Goal: Task Accomplishment & Management: Manage account settings

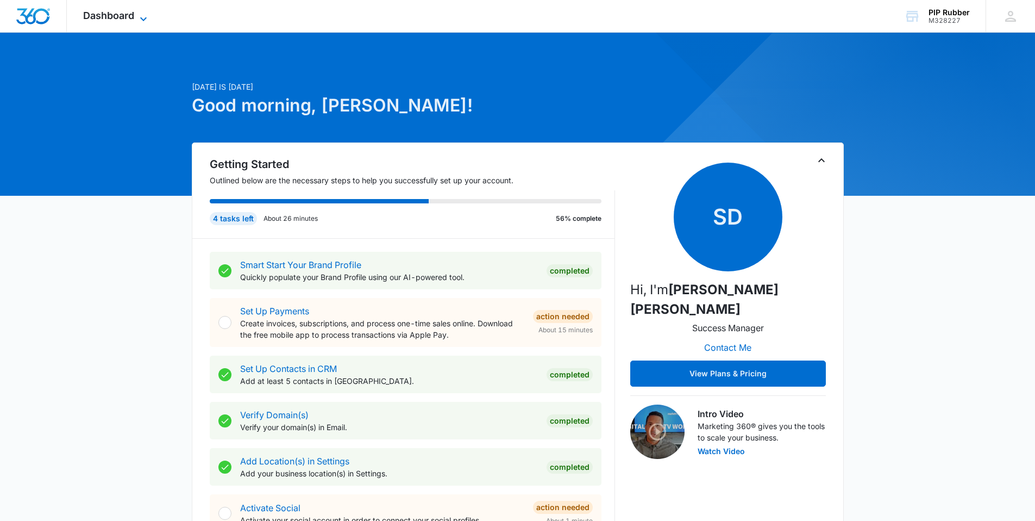
click at [102, 12] on span "Dashboard" at bounding box center [108, 15] width 51 height 11
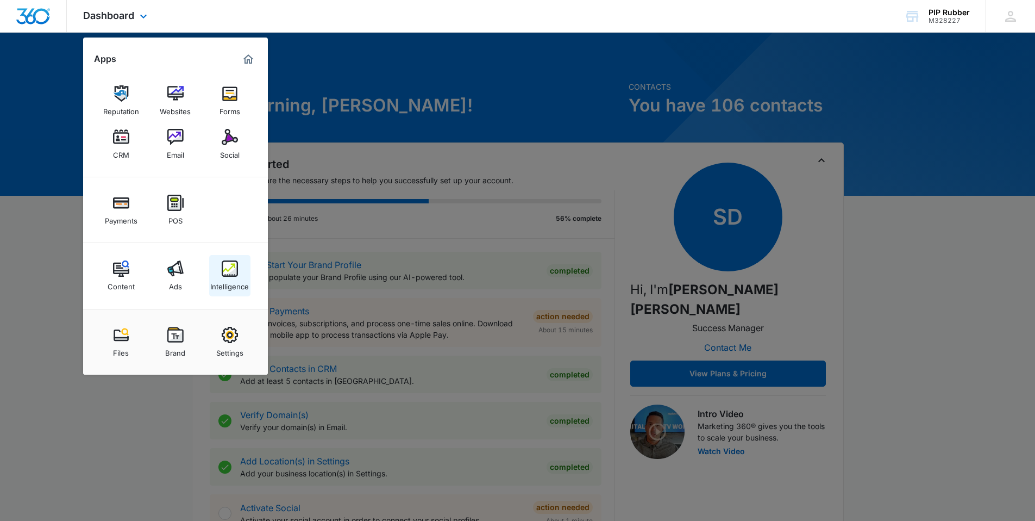
click at [229, 269] on img at bounding box center [230, 268] width 16 height 16
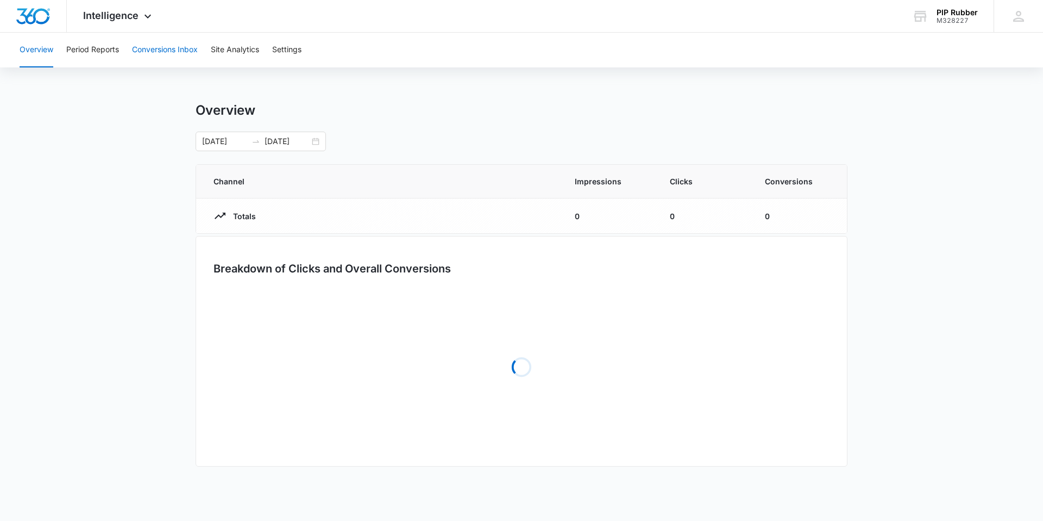
click at [169, 45] on button "Conversions Inbox" at bounding box center [165, 50] width 66 height 35
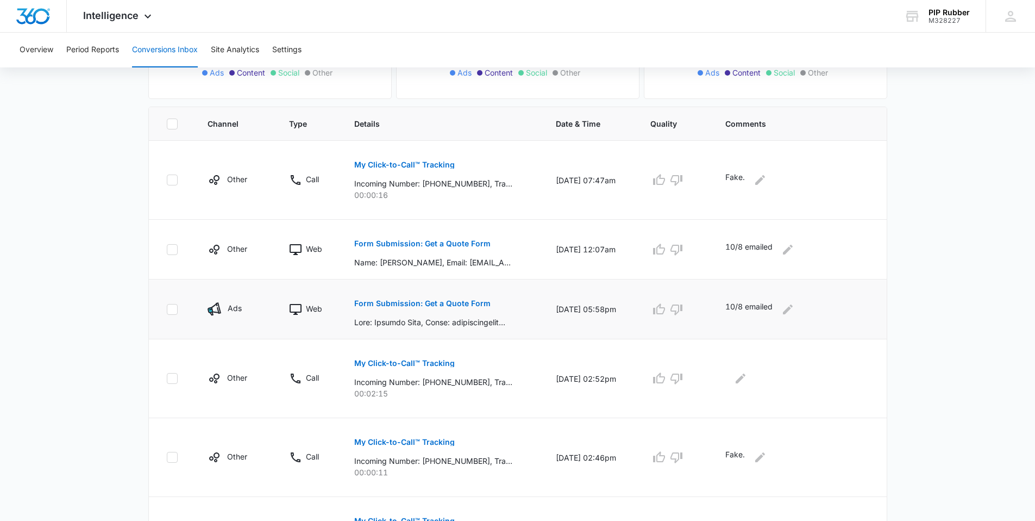
scroll to position [275, 0]
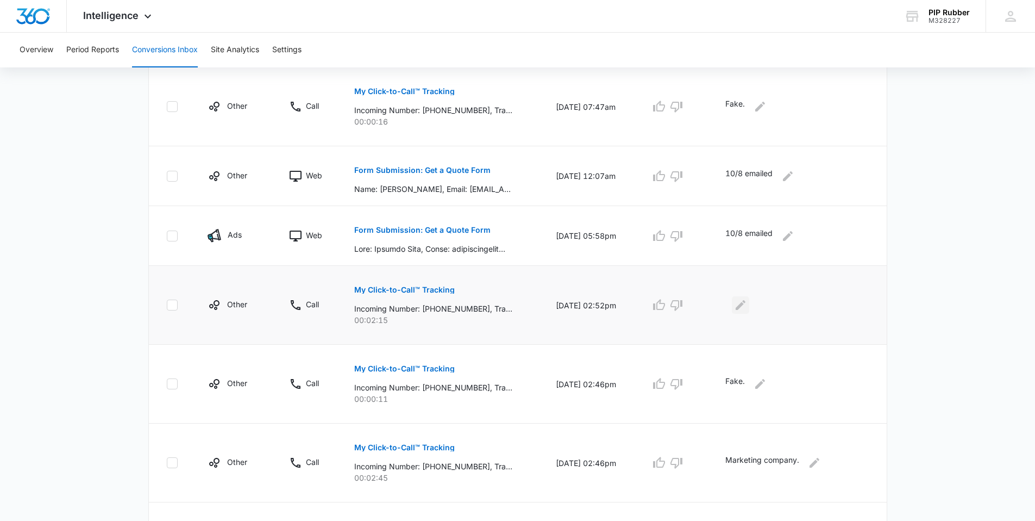
click at [747, 302] on icon "Edit Comments" at bounding box center [740, 304] width 13 height 13
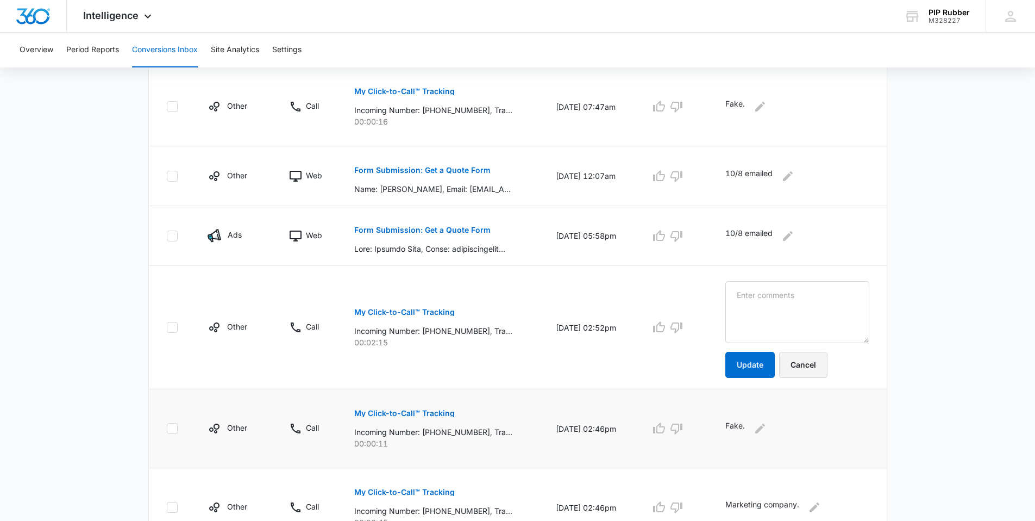
click at [810, 362] on button "Cancel" at bounding box center [803, 365] width 48 height 26
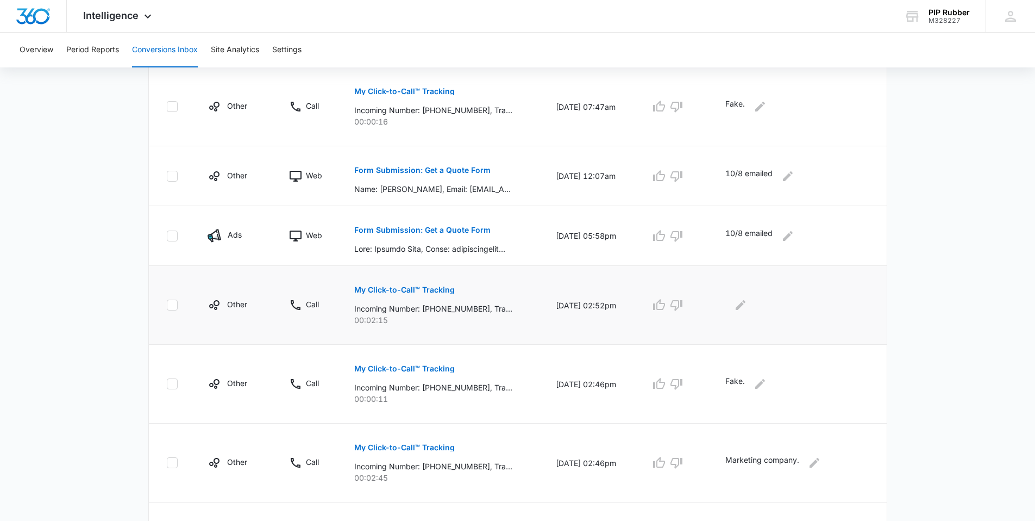
click at [432, 292] on p "My Click-to-Call™ Tracking" at bounding box center [404, 290] width 101 height 8
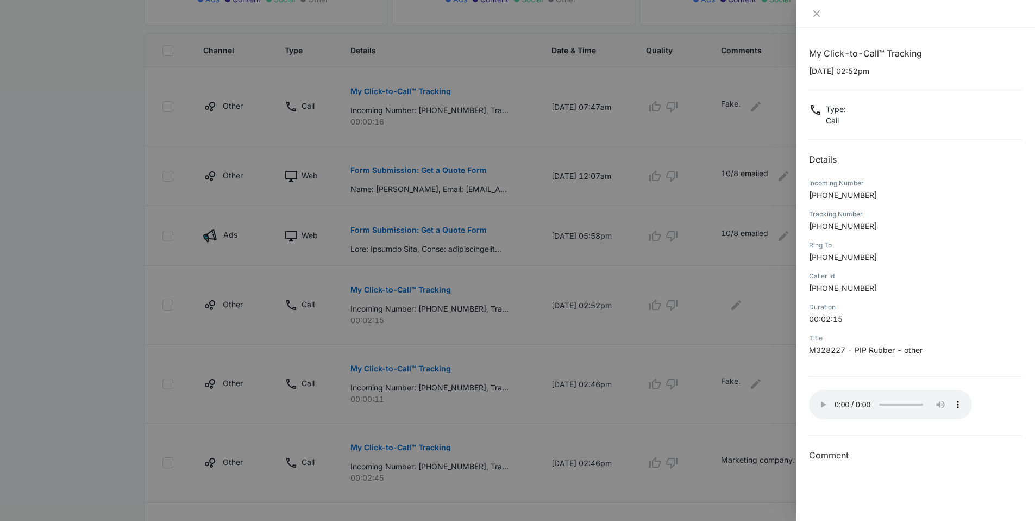
click at [742, 418] on div at bounding box center [517, 260] width 1035 height 521
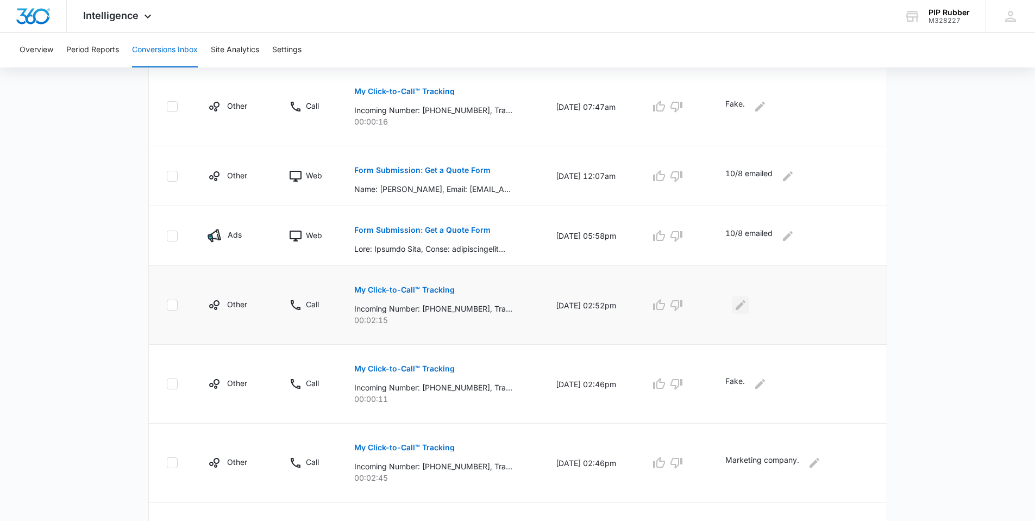
click at [746, 308] on icon "Edit Comments" at bounding box center [741, 305] width 10 height 10
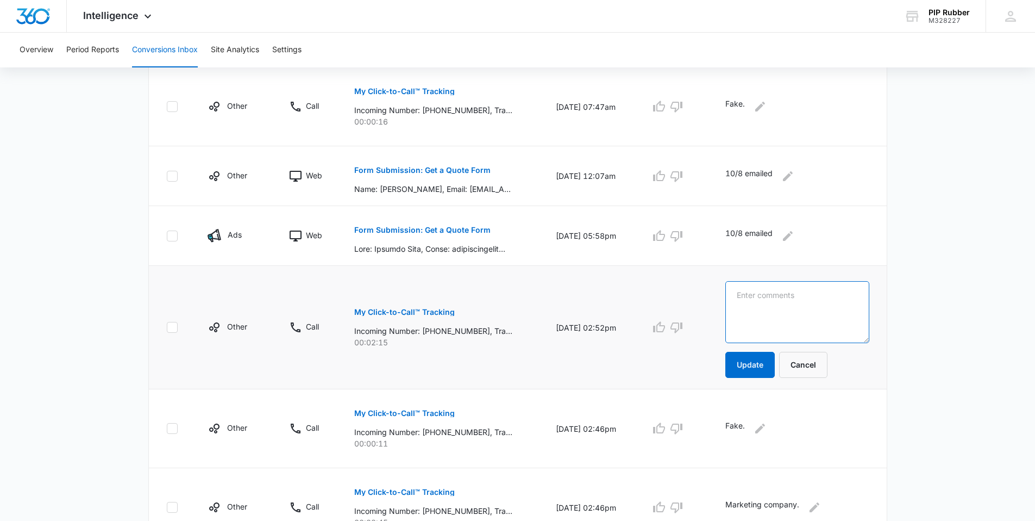
click at [765, 310] on textarea at bounding box center [797, 312] width 144 height 62
type textarea "M"
type textarea "Fuck Logical Position Marketing"
click at [772, 354] on button "Update" at bounding box center [749, 365] width 49 height 26
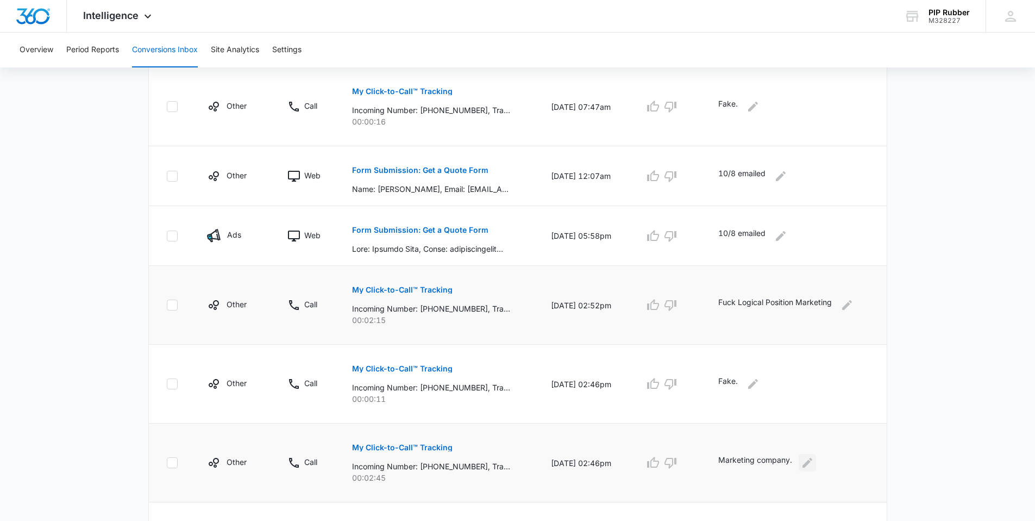
click at [814, 460] on icon "Edit Comments" at bounding box center [807, 462] width 13 height 13
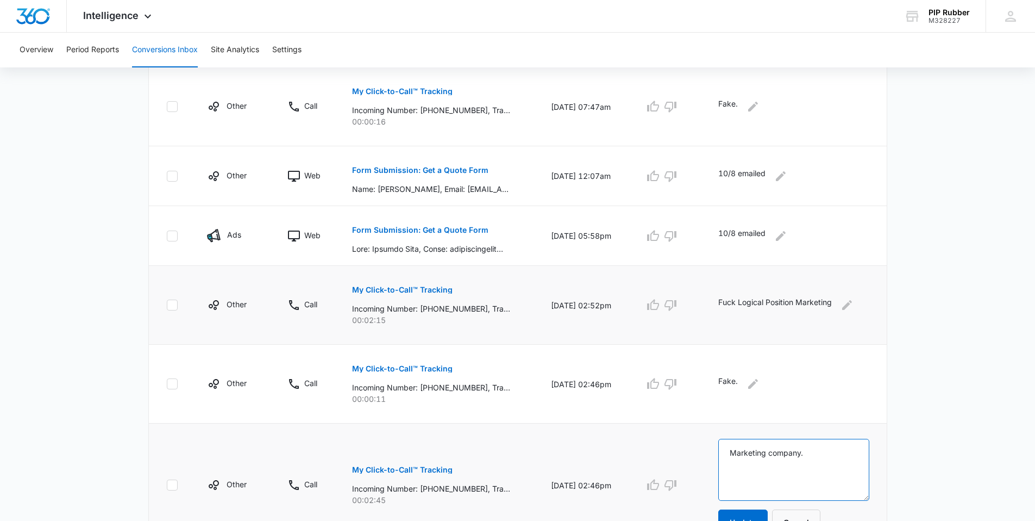
drag, startPoint x: 793, startPoint y: 452, endPoint x: 725, endPoint y: 452, distance: 67.4
click at [725, 452] on textarea "Marketing company." at bounding box center [793, 470] width 151 height 62
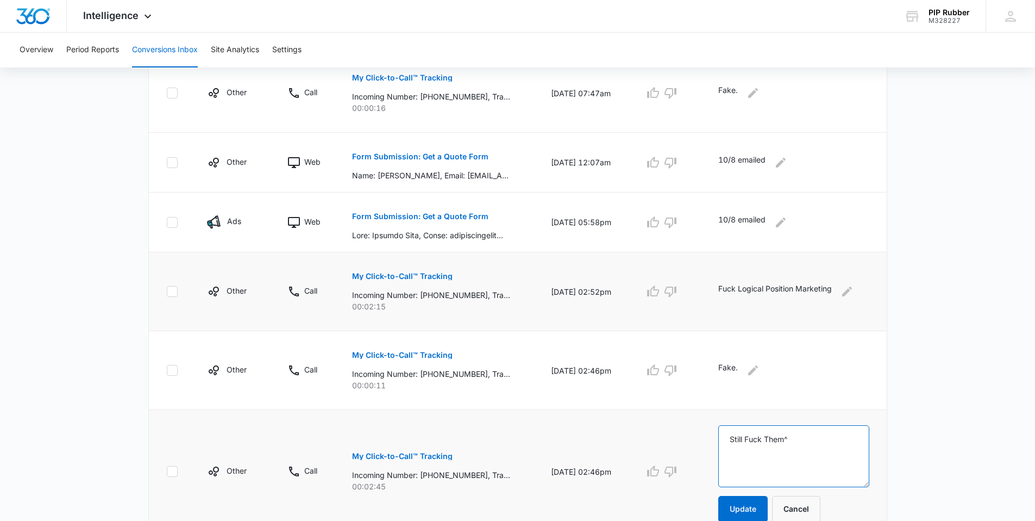
scroll to position [295, 0]
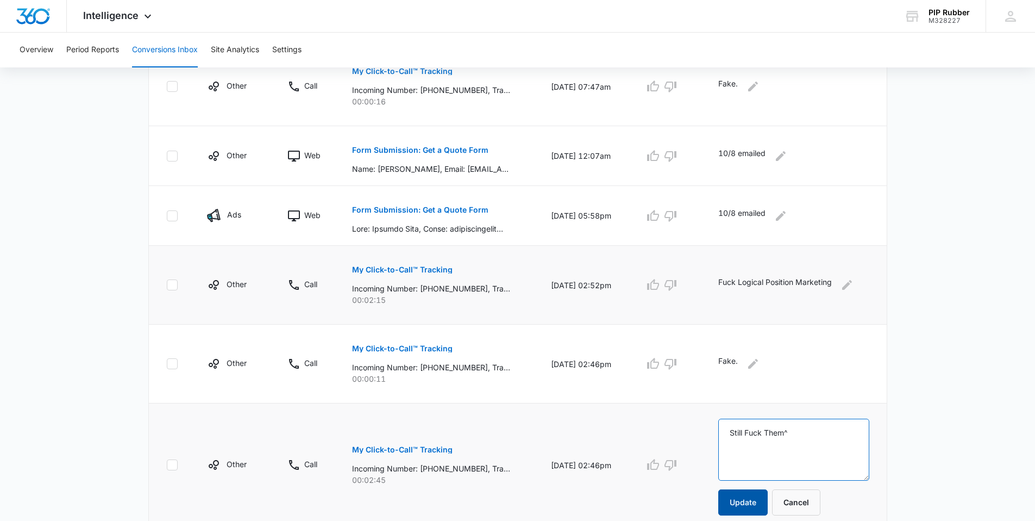
type textarea "Still Fuck Them^"
click at [740, 494] on button "Update" at bounding box center [742, 502] width 49 height 26
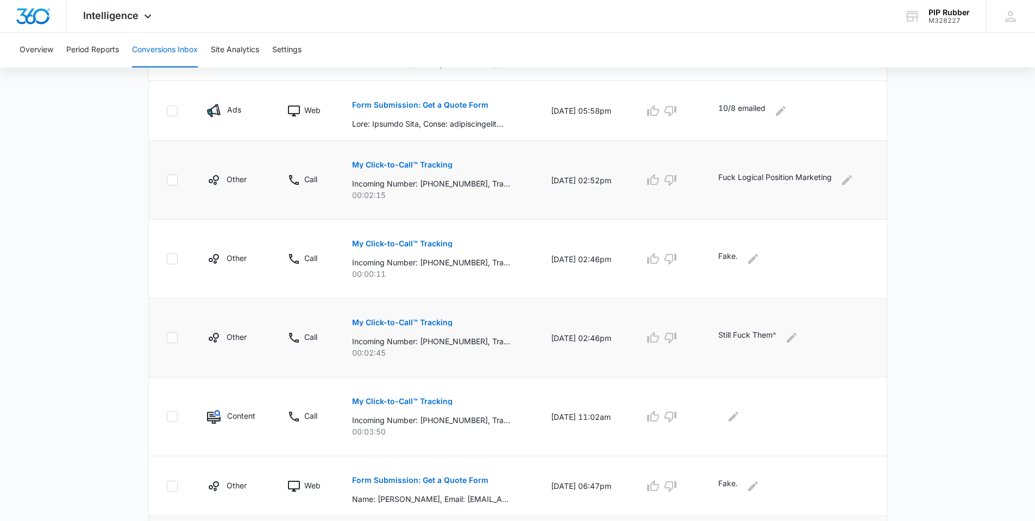
scroll to position [500, 0]
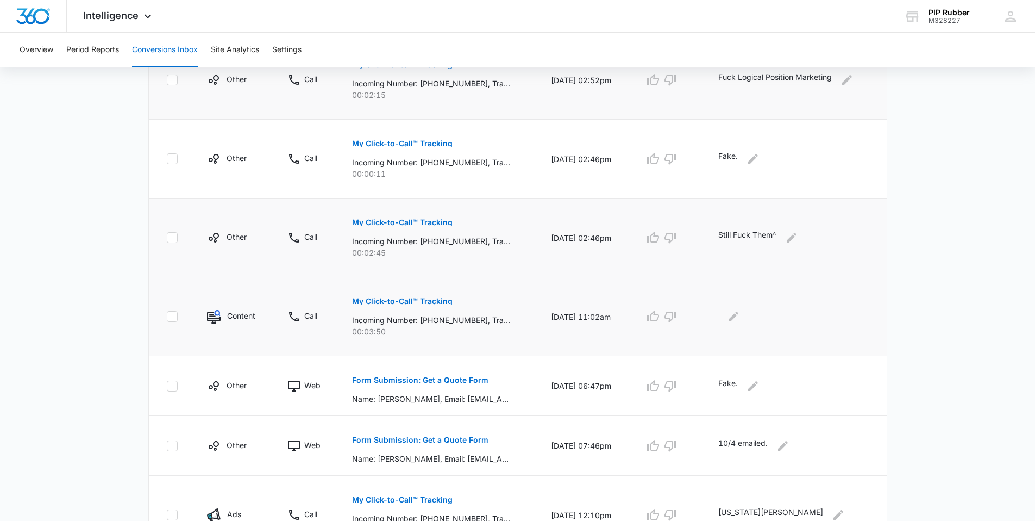
click at [415, 299] on p "My Click-to-Call™ Tracking" at bounding box center [402, 301] width 101 height 8
